Goal: Entertainment & Leisure: Consume media (video, audio)

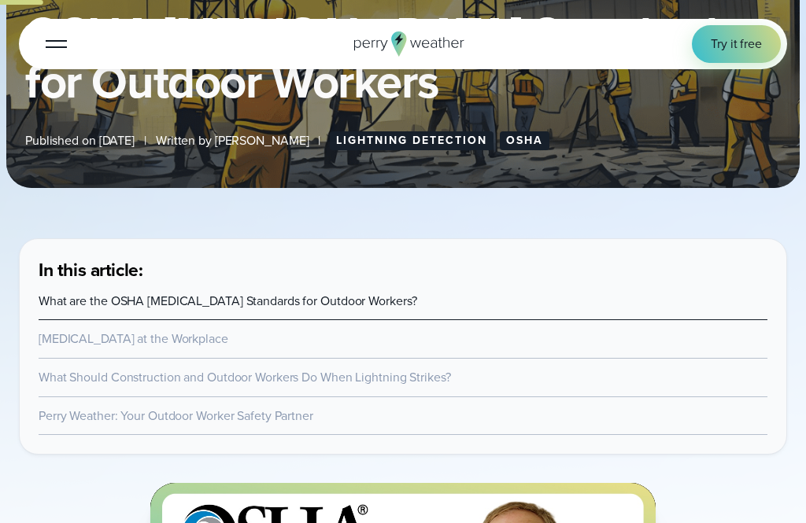
scroll to position [726, 0]
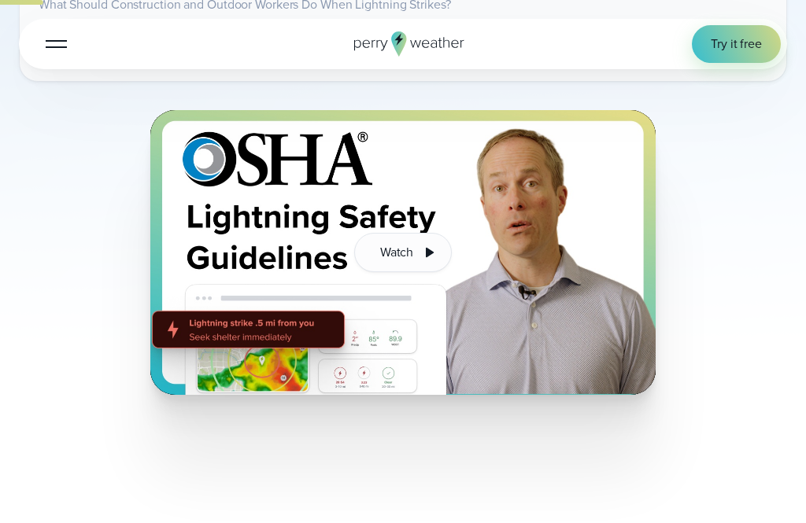
click at [388, 227] on img at bounding box center [403, 252] width 506 height 285
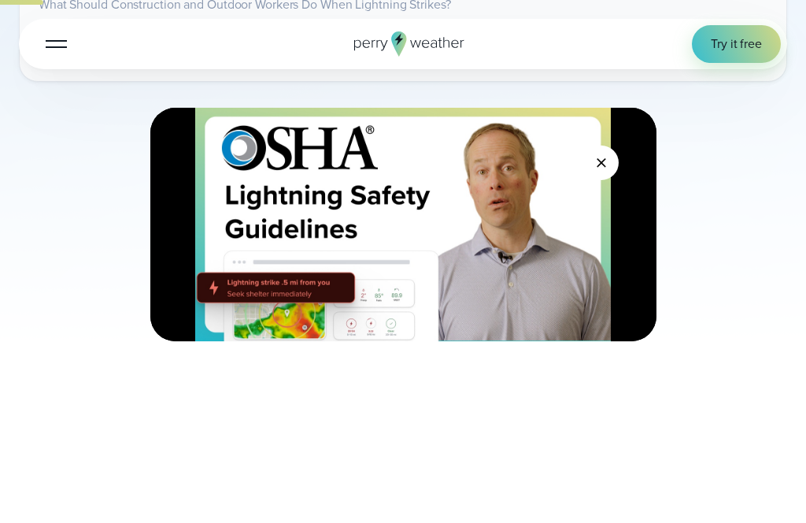
click at [386, 245] on div "Tap for sound @keyframes VOLUME_SMALL_WAVE_FLASH { 0% { opacity: 0; } 33% { opa…" at bounding box center [403, 225] width 506 height 234
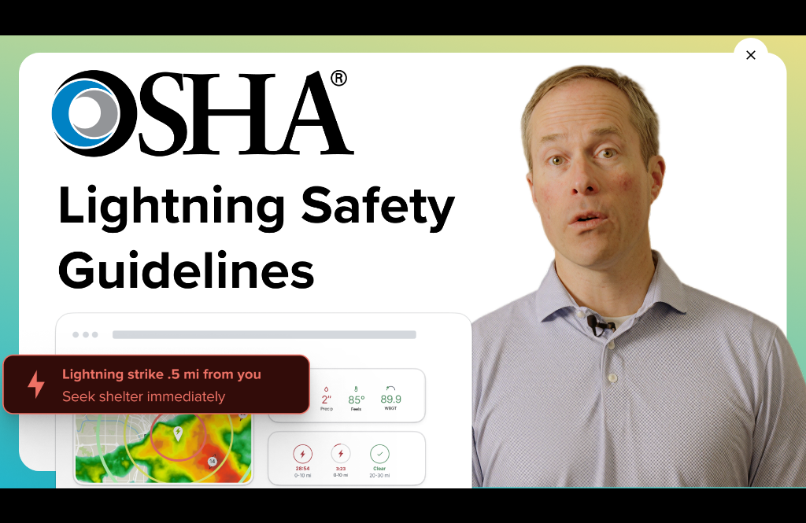
click at [482, 256] on img at bounding box center [403, 261] width 806 height 523
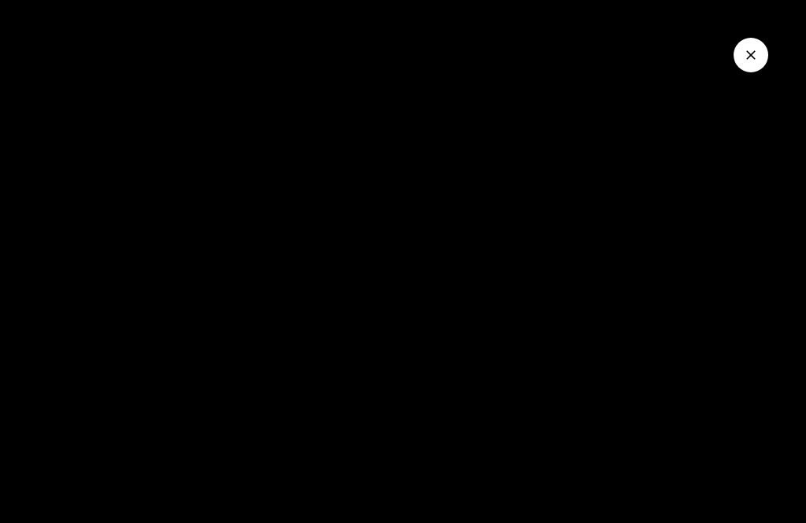
click at [285, 268] on div at bounding box center [403, 261] width 806 height 523
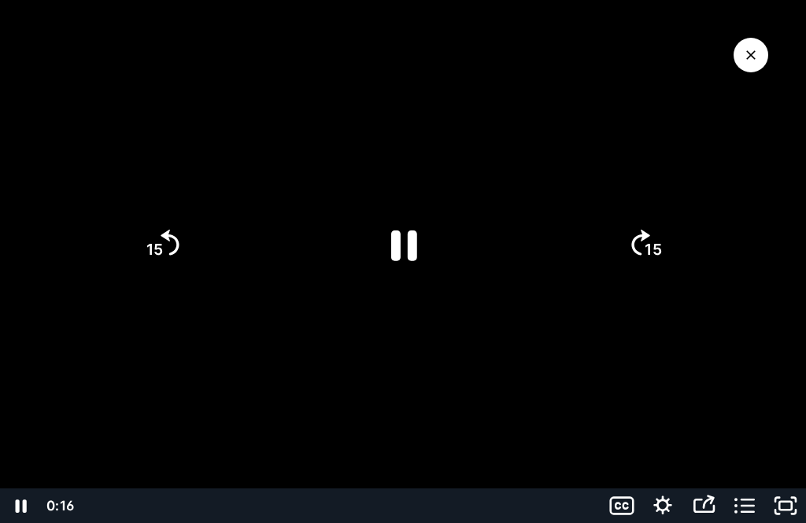
click at [275, 302] on div at bounding box center [403, 261] width 806 height 523
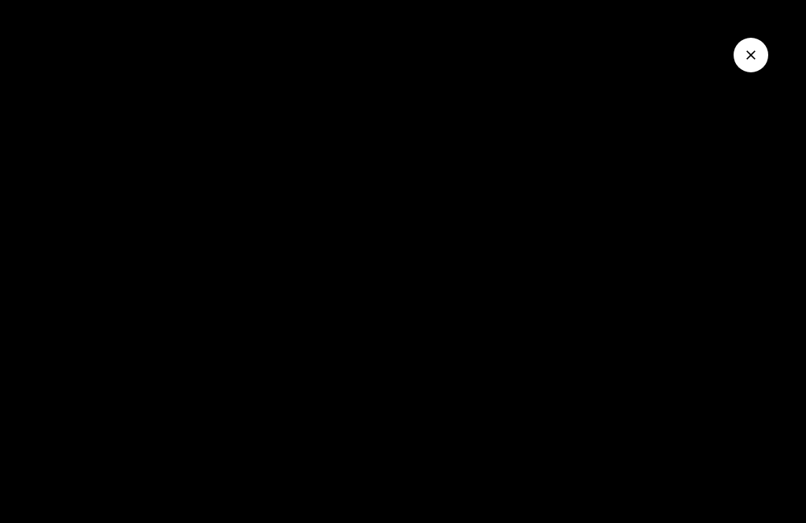
click at [205, 365] on div at bounding box center [403, 261] width 806 height 523
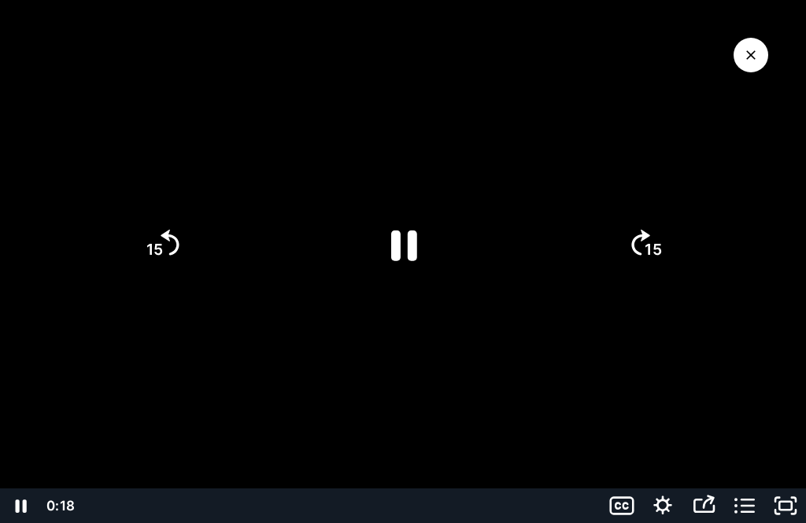
click at [117, 426] on div at bounding box center [403, 261] width 806 height 523
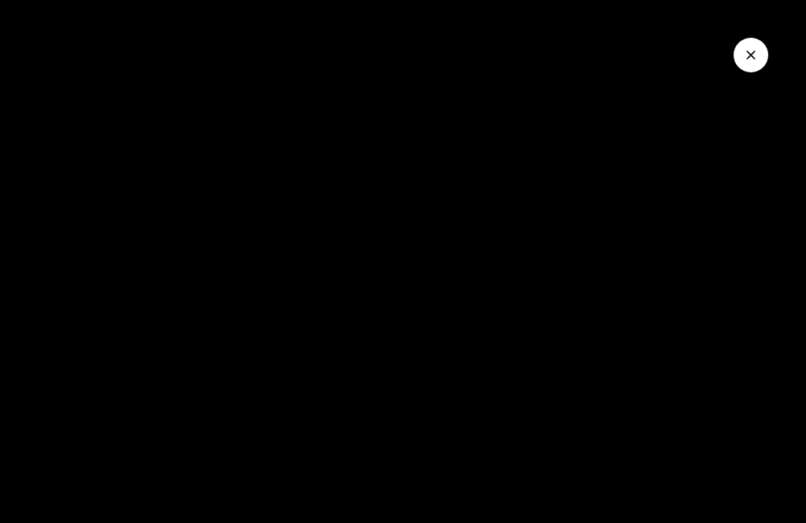
click at [122, 404] on div at bounding box center [403, 261] width 806 height 523
click at [776, 523] on icon "Fullscreen" at bounding box center [785, 506] width 41 height 35
click at [324, 277] on div at bounding box center [403, 261] width 806 height 523
click at [655, 279] on div at bounding box center [403, 261] width 806 height 523
click at [763, 57] on button "Close Video" at bounding box center [750, 55] width 35 height 35
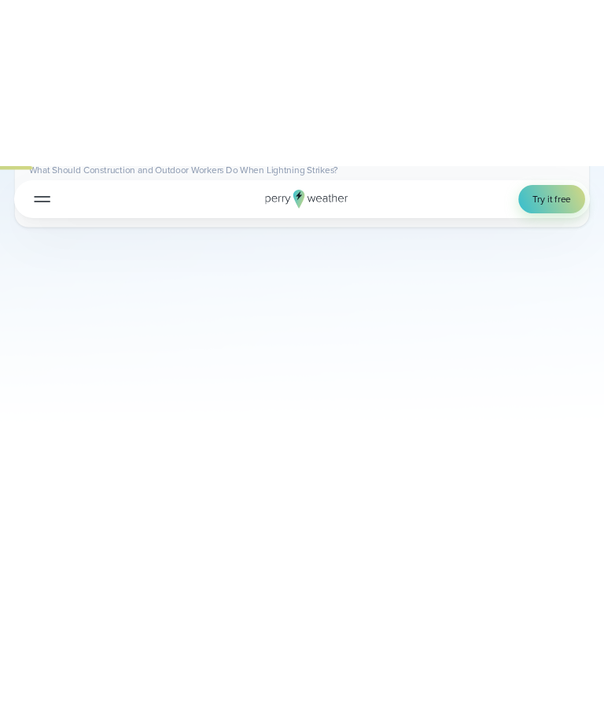
scroll to position [0, 0]
